Goal: Task Accomplishment & Management: Manage account settings

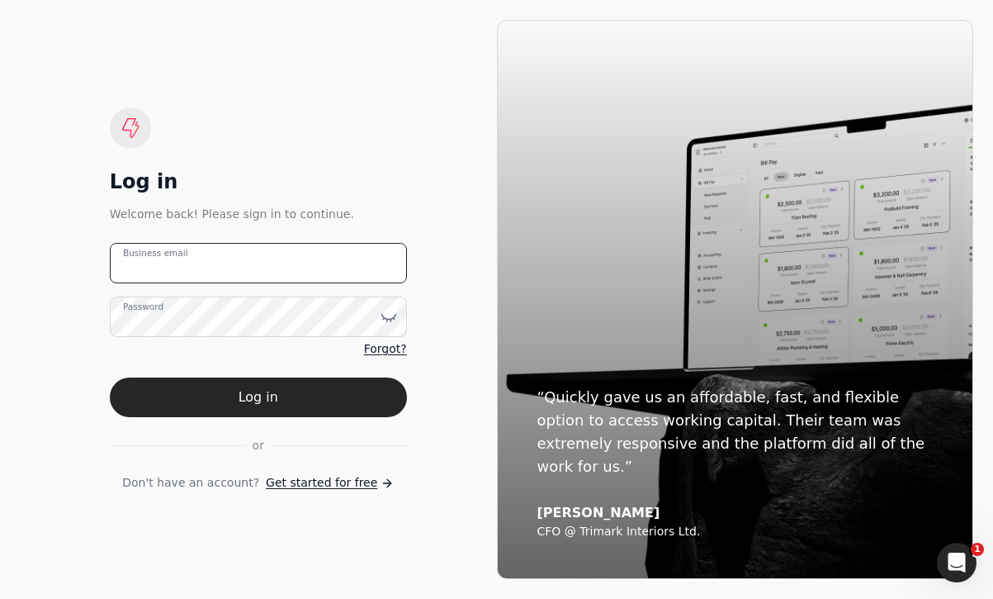
click at [310, 263] on email "Business email" at bounding box center [258, 263] width 297 height 40
type email "[EMAIL_ADDRESS][DOMAIN_NAME]"
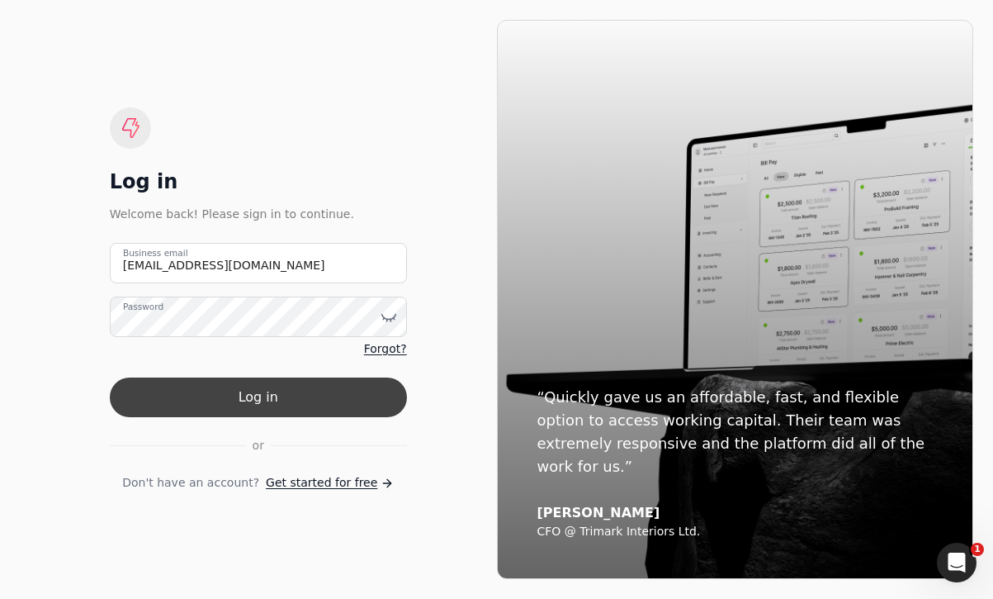
click at [348, 392] on button "Log in" at bounding box center [258, 397] width 297 height 40
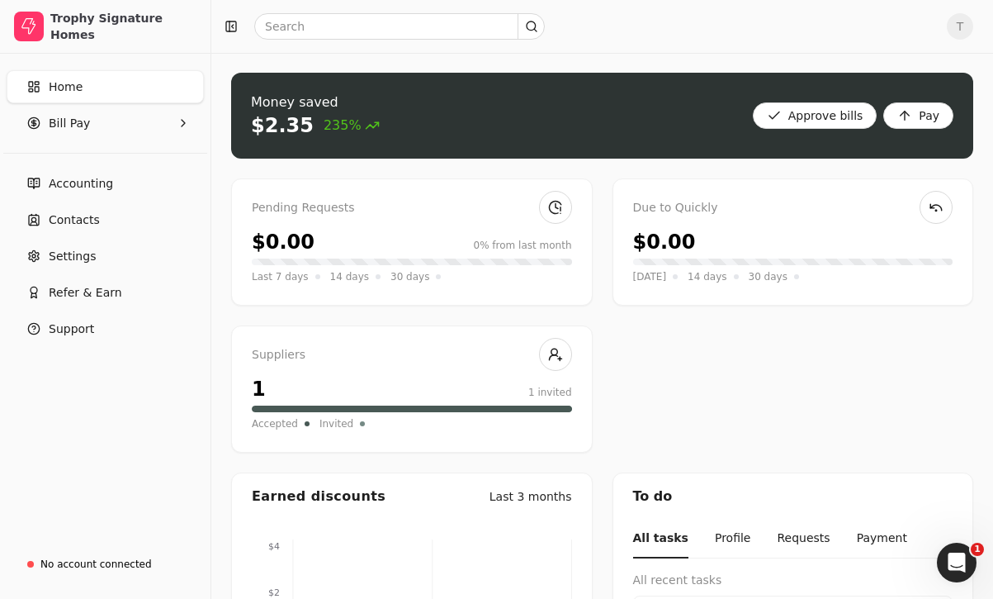
click at [965, 27] on span "T" at bounding box center [960, 26] width 26 height 26
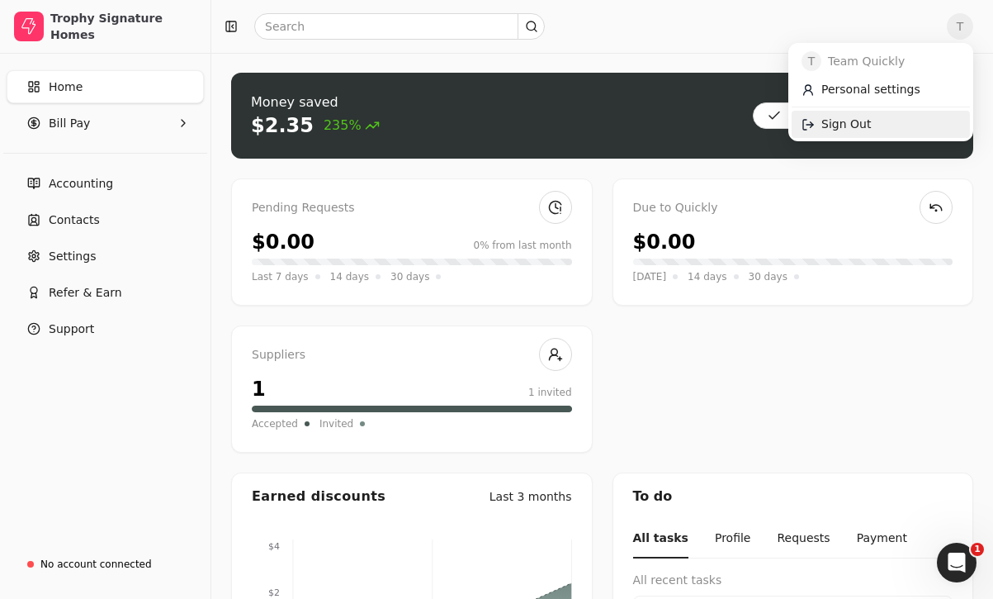
click at [900, 121] on link "Sign Out" at bounding box center [881, 124] width 178 height 27
